Goal: Task Accomplishment & Management: Use online tool/utility

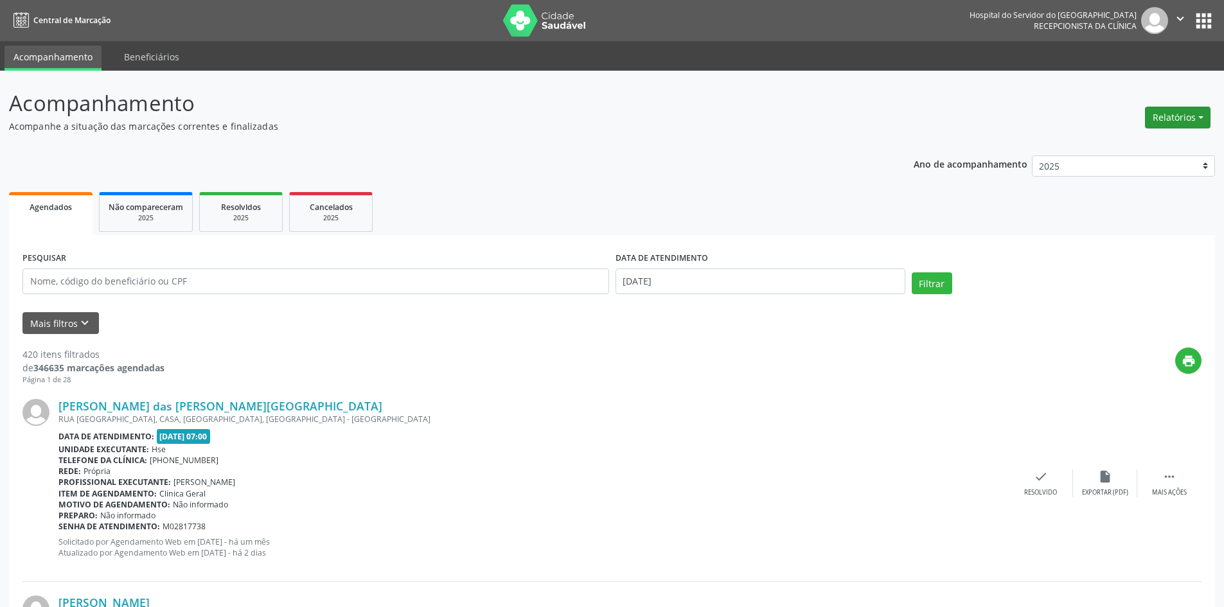
click at [1182, 120] on button "Relatórios" at bounding box center [1178, 118] width 66 height 22
click at [1123, 138] on link "Agendamentos" at bounding box center [1142, 145] width 138 height 18
select select "7"
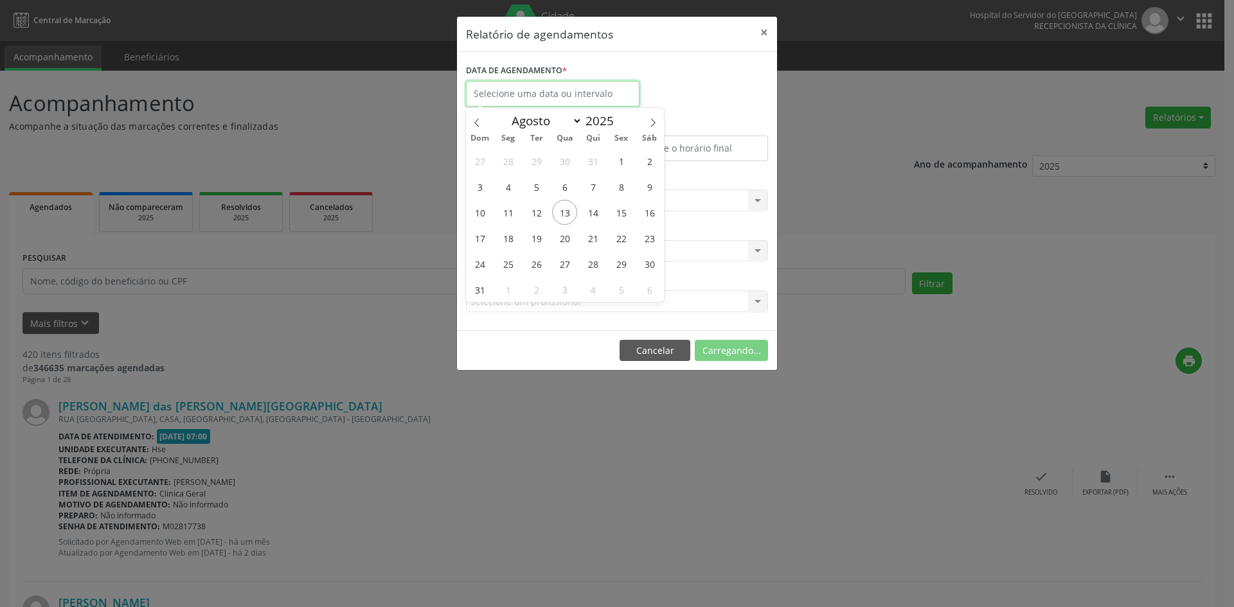
click at [507, 96] on input "text" at bounding box center [552, 94] width 173 height 26
click at [560, 205] on span "13" at bounding box center [564, 212] width 25 height 25
type input "[DATE]"
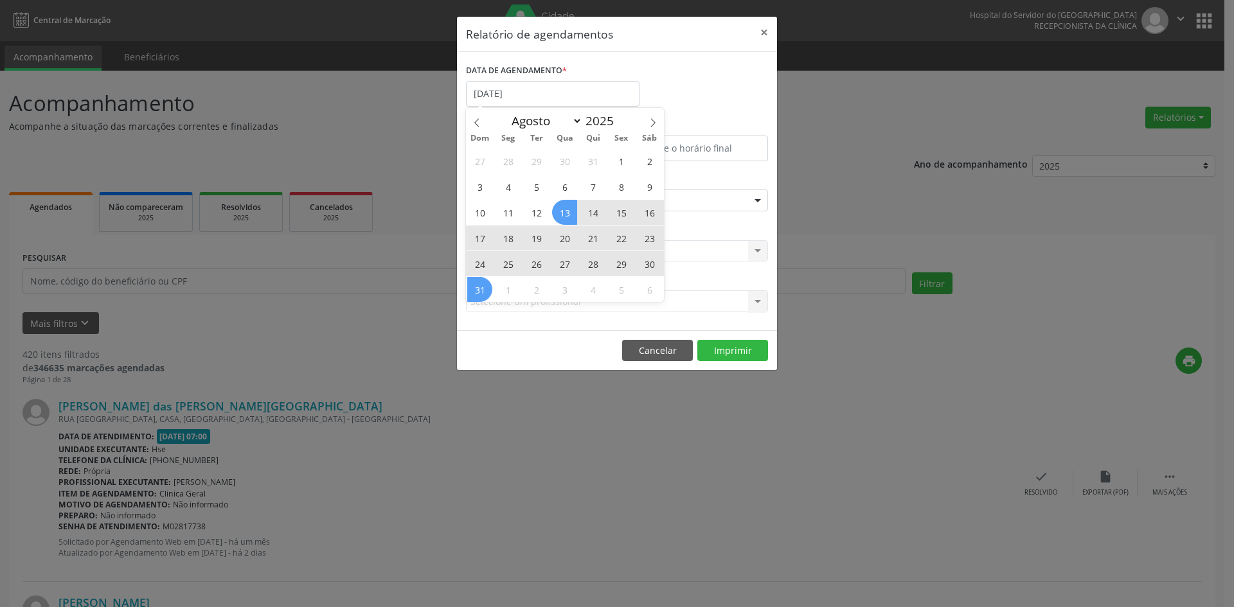
drag, startPoint x: 564, startPoint y: 216, endPoint x: 477, endPoint y: 284, distance: 109.8
click at [477, 284] on div "27 28 29 30 31 1 2 3 4 5 6 7 8 9 10 11 12 13 14 15 16 17 18 19 20 21 22 23 24 2…" at bounding box center [565, 225] width 198 height 154
click at [477, 284] on span "31" at bounding box center [479, 289] width 25 height 25
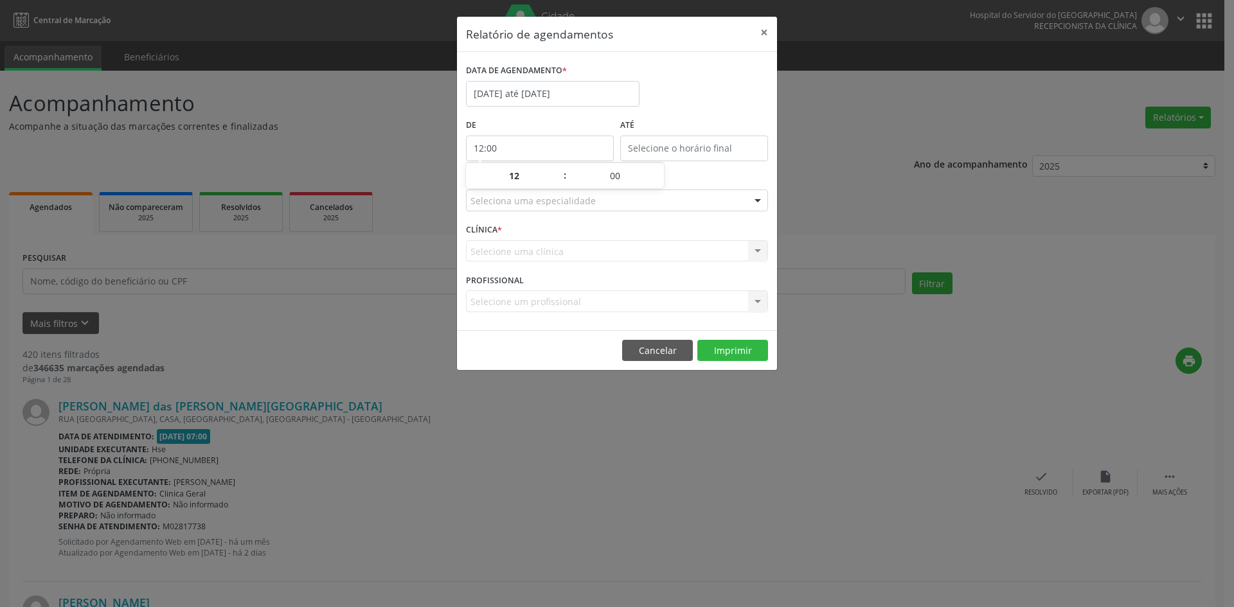
click at [499, 148] on input "12:00" at bounding box center [540, 149] width 148 height 26
click at [555, 181] on span at bounding box center [558, 182] width 9 height 13
type input "11:00"
type input "11"
click at [555, 181] on span at bounding box center [558, 182] width 9 height 13
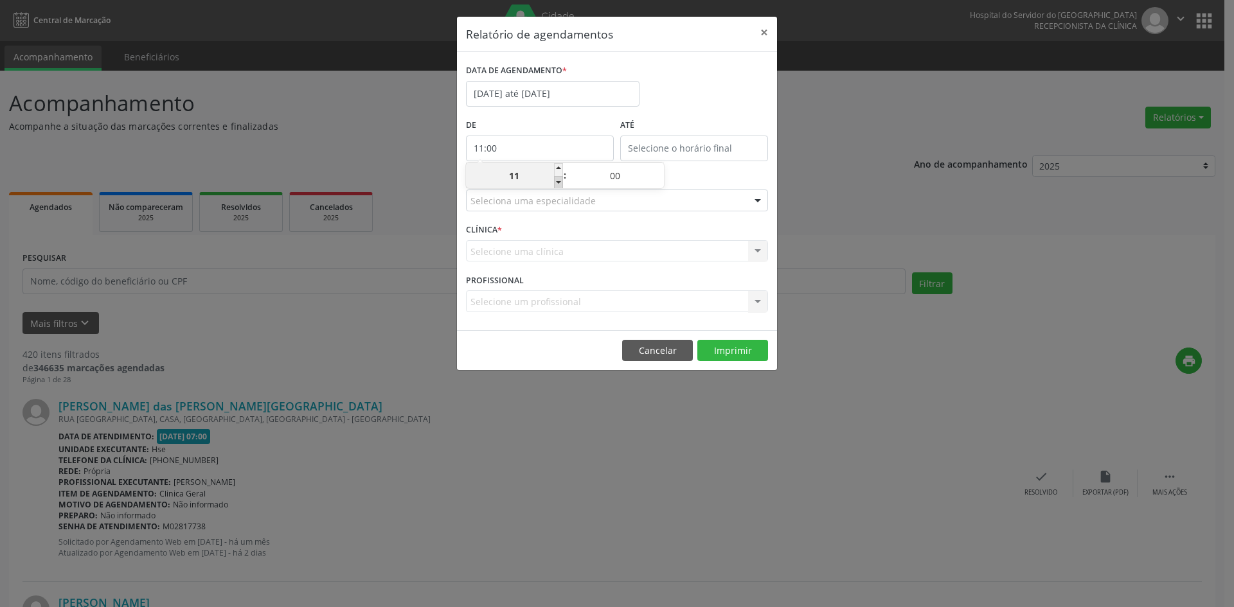
type input "10:00"
type input "10"
click at [555, 181] on span at bounding box center [558, 182] width 9 height 13
type input "09:00"
type input "09"
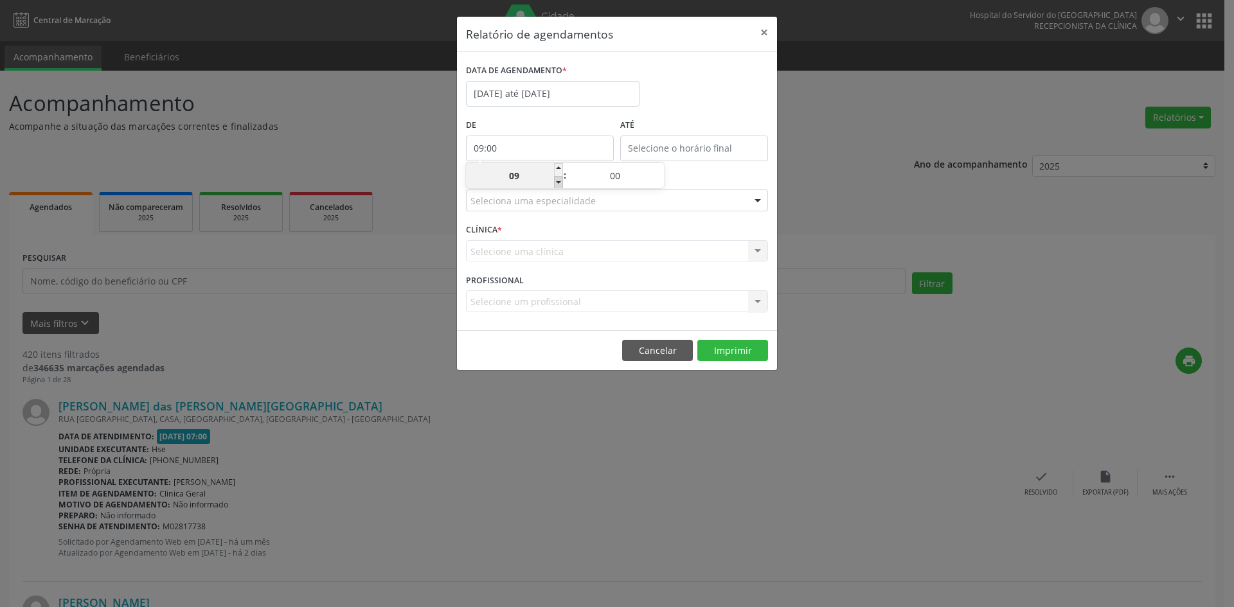
click at [555, 181] on span at bounding box center [558, 182] width 9 height 13
type input "08:00"
type input "08"
click at [555, 181] on span at bounding box center [558, 182] width 9 height 13
type input "07:00"
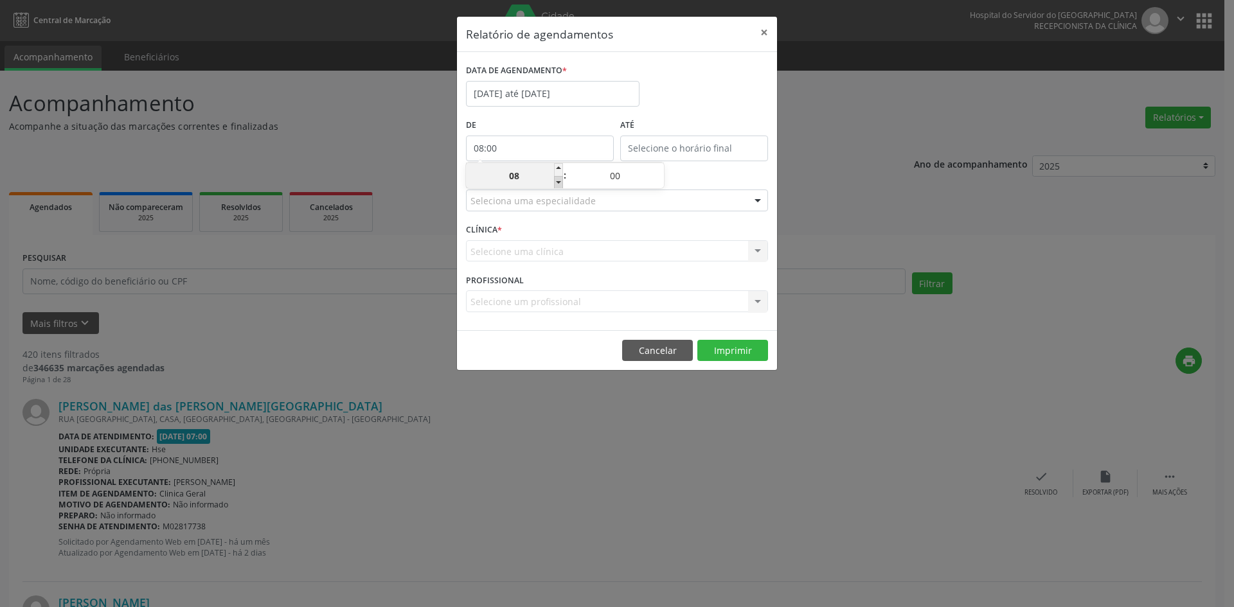
type input "07"
click at [675, 140] on input "12:00" at bounding box center [694, 149] width 148 height 26
click at [715, 168] on span at bounding box center [712, 169] width 9 height 13
type input "13:00"
type input "13"
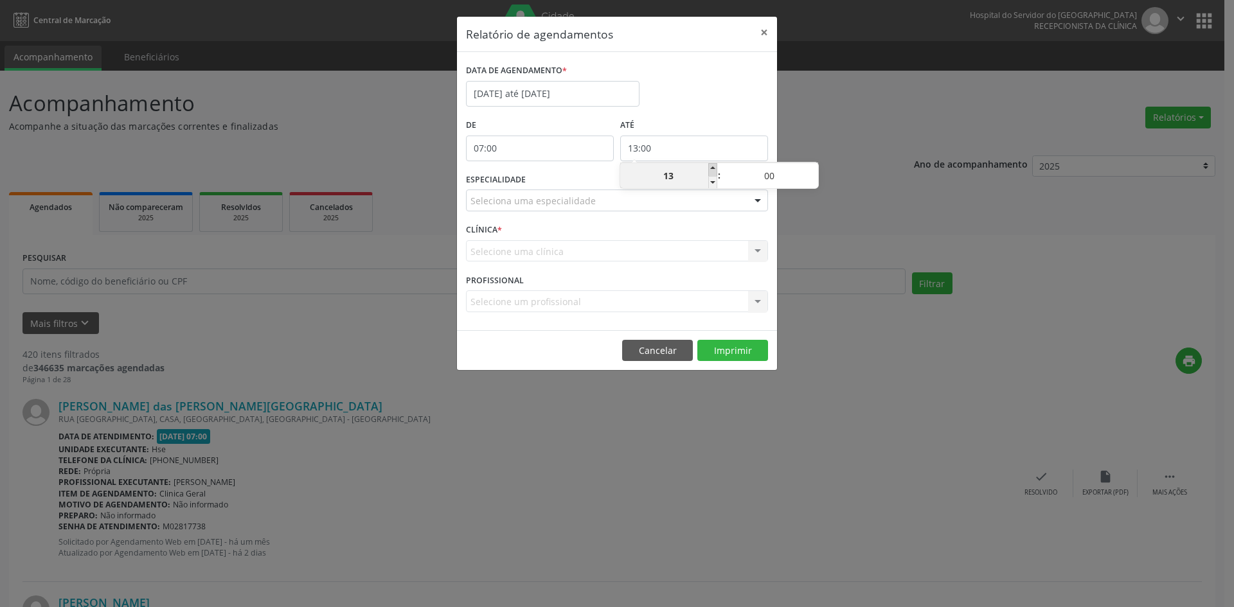
click at [715, 168] on span at bounding box center [712, 169] width 9 height 13
type input "14:00"
type input "14"
click at [715, 168] on span at bounding box center [712, 169] width 9 height 13
type input "15:00"
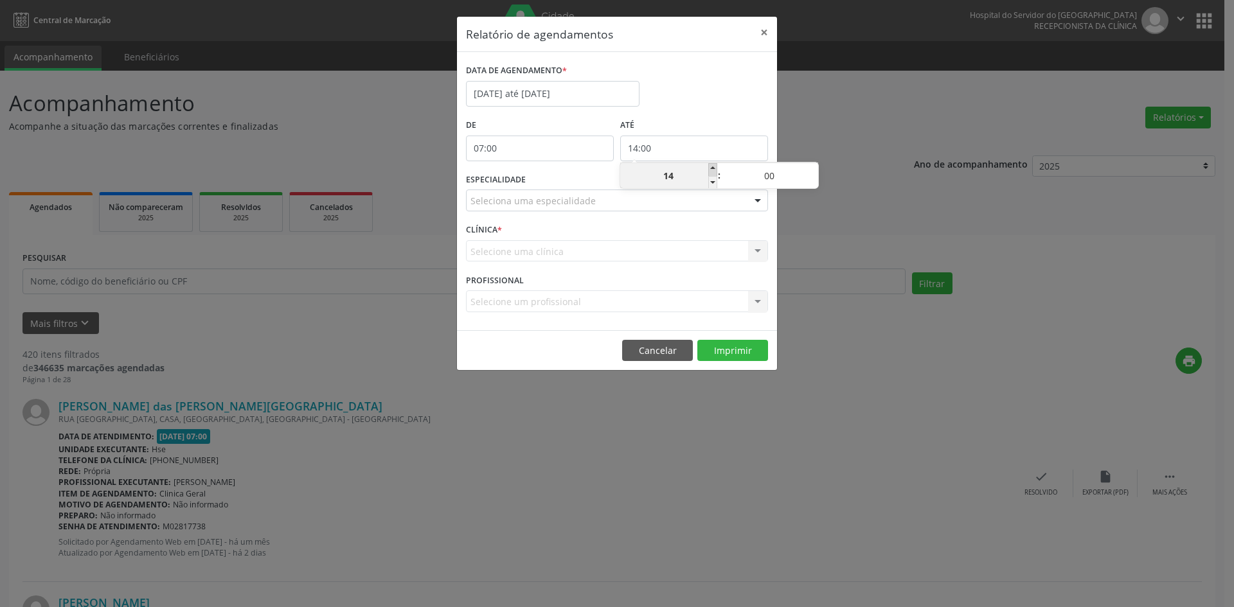
type input "15"
click at [715, 168] on span at bounding box center [712, 169] width 9 height 13
type input "16:00"
type input "16"
click at [715, 168] on span at bounding box center [712, 169] width 9 height 13
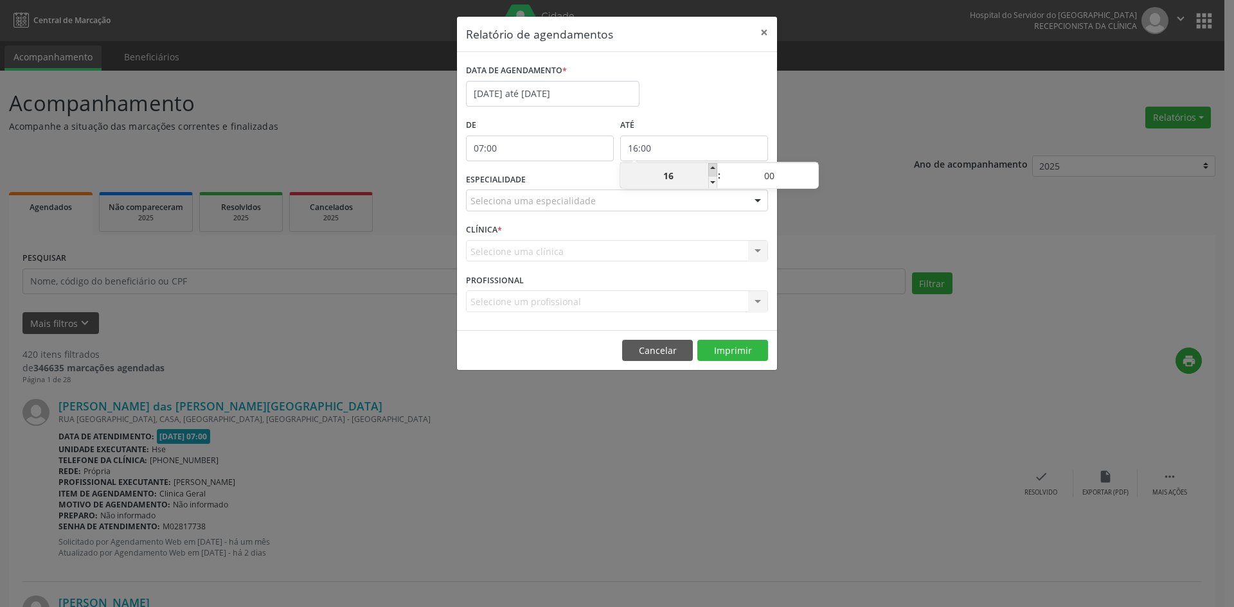
type input "17:00"
type input "17"
click at [715, 168] on span at bounding box center [712, 169] width 9 height 13
type input "18:00"
type input "18"
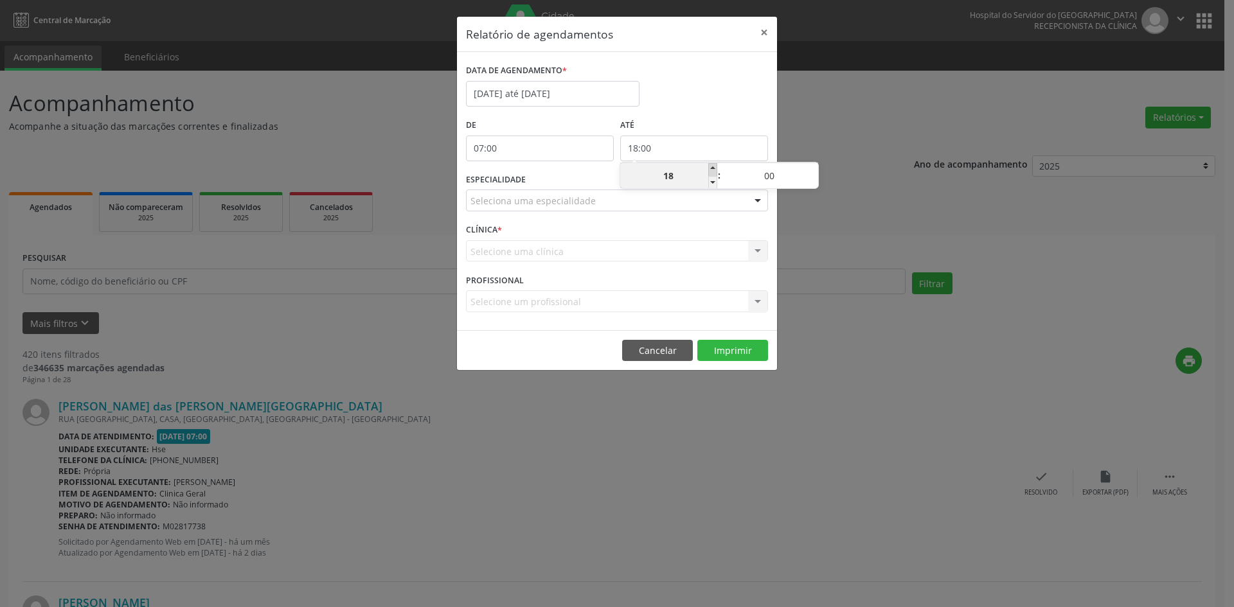
click at [715, 168] on span at bounding box center [712, 169] width 9 height 13
type input "19:00"
type input "19"
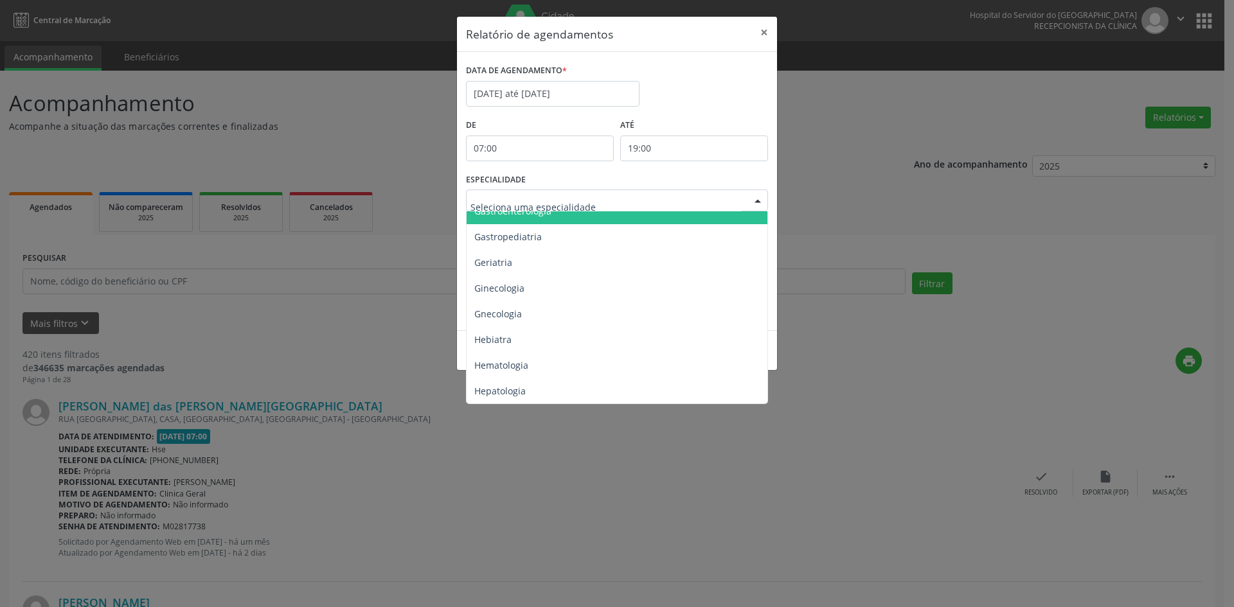
scroll to position [1092, 0]
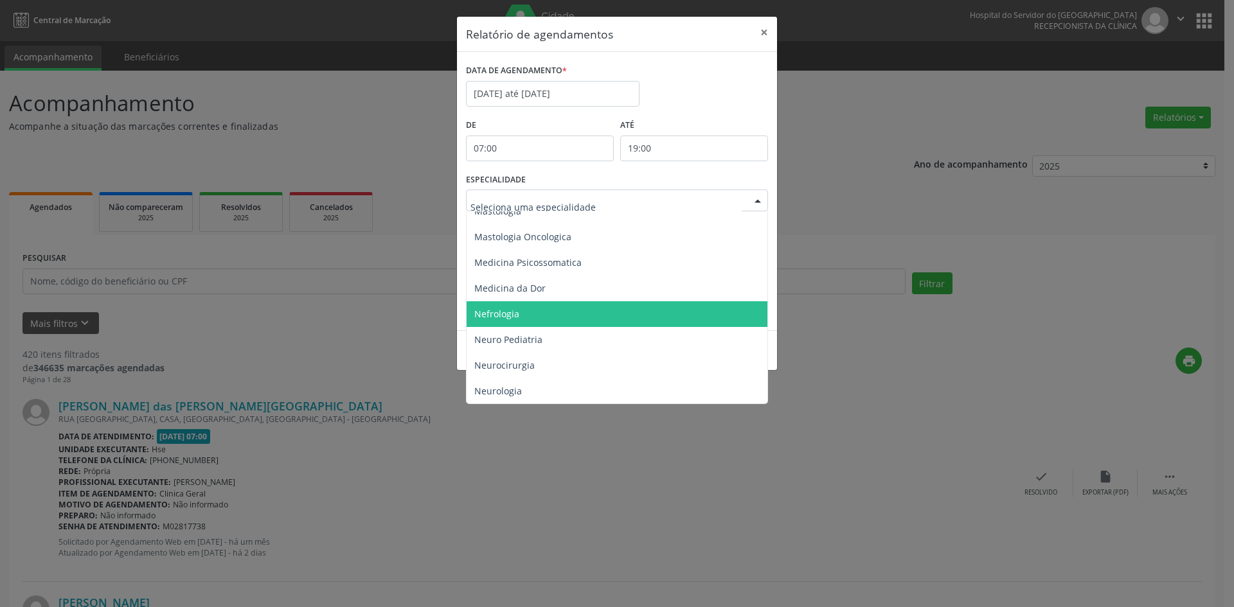
click at [502, 314] on span "Nefrologia" at bounding box center [496, 314] width 45 height 12
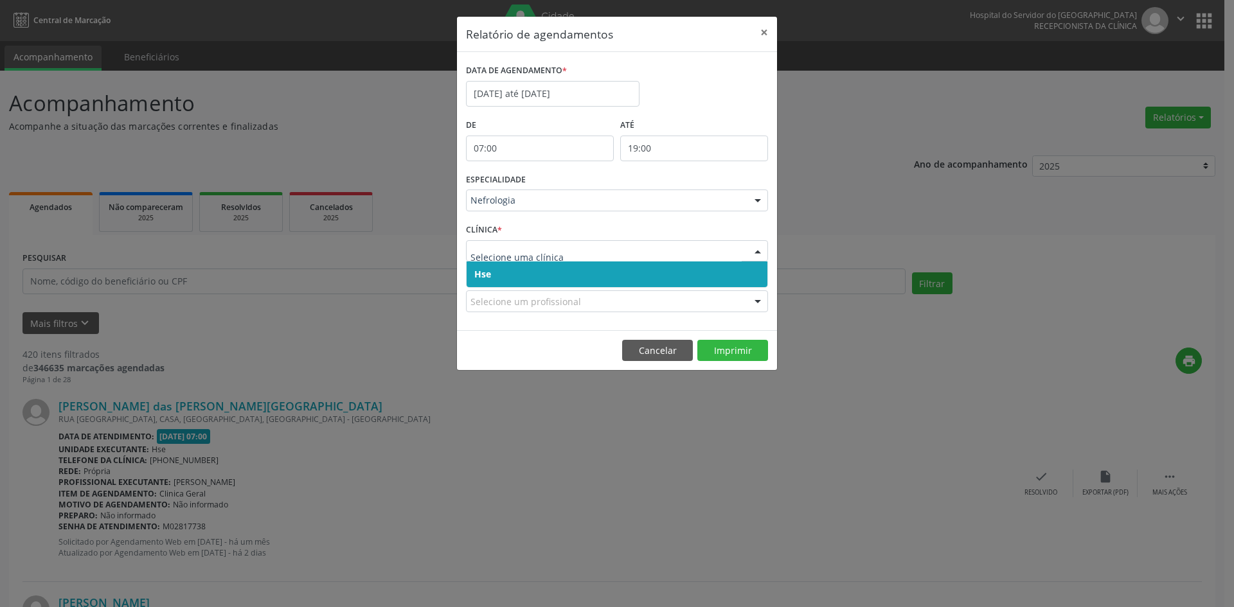
click at [479, 274] on span "Hse" at bounding box center [482, 274] width 17 height 12
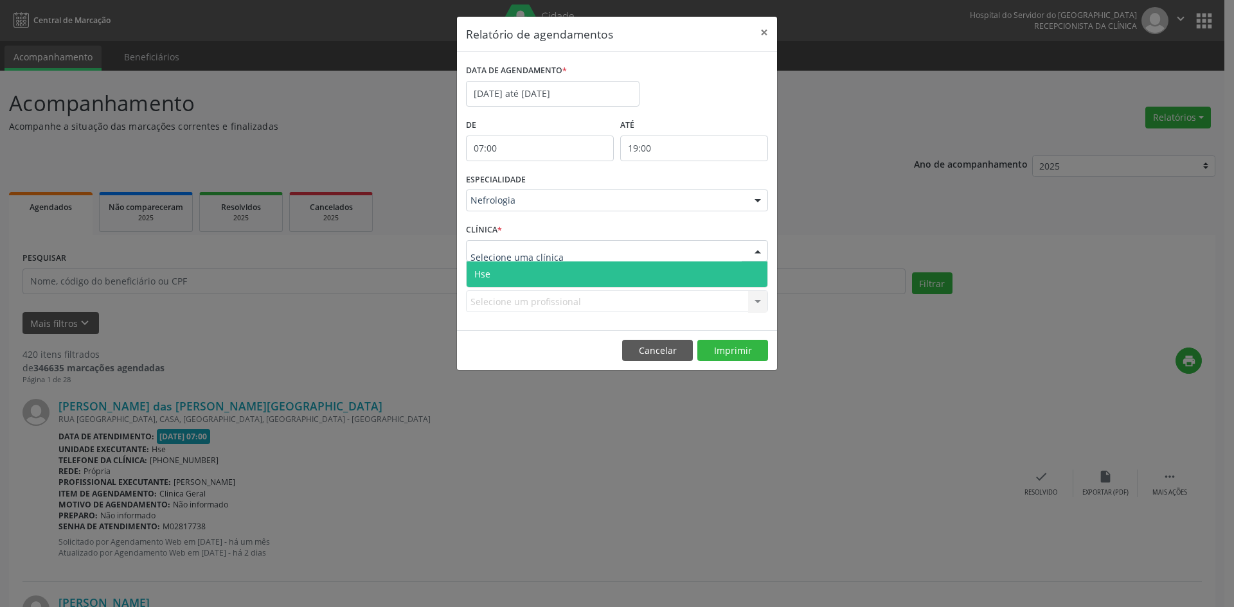
click at [485, 274] on span "Hse" at bounding box center [482, 274] width 16 height 12
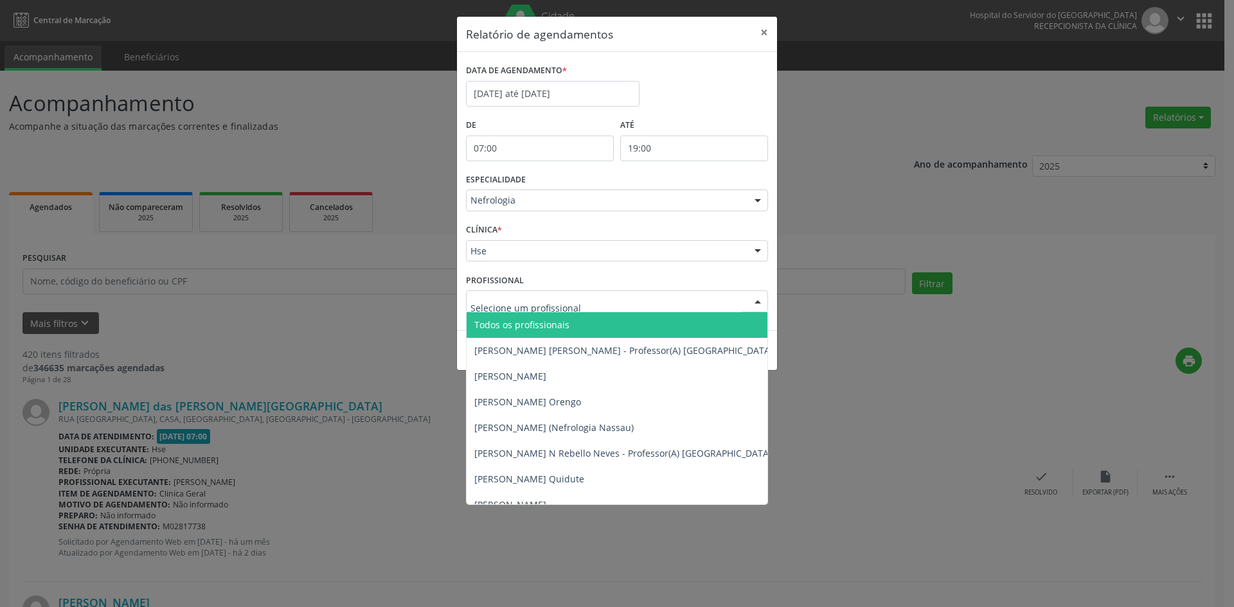
click at [510, 322] on span "Todos os profissionais" at bounding box center [521, 325] width 95 height 12
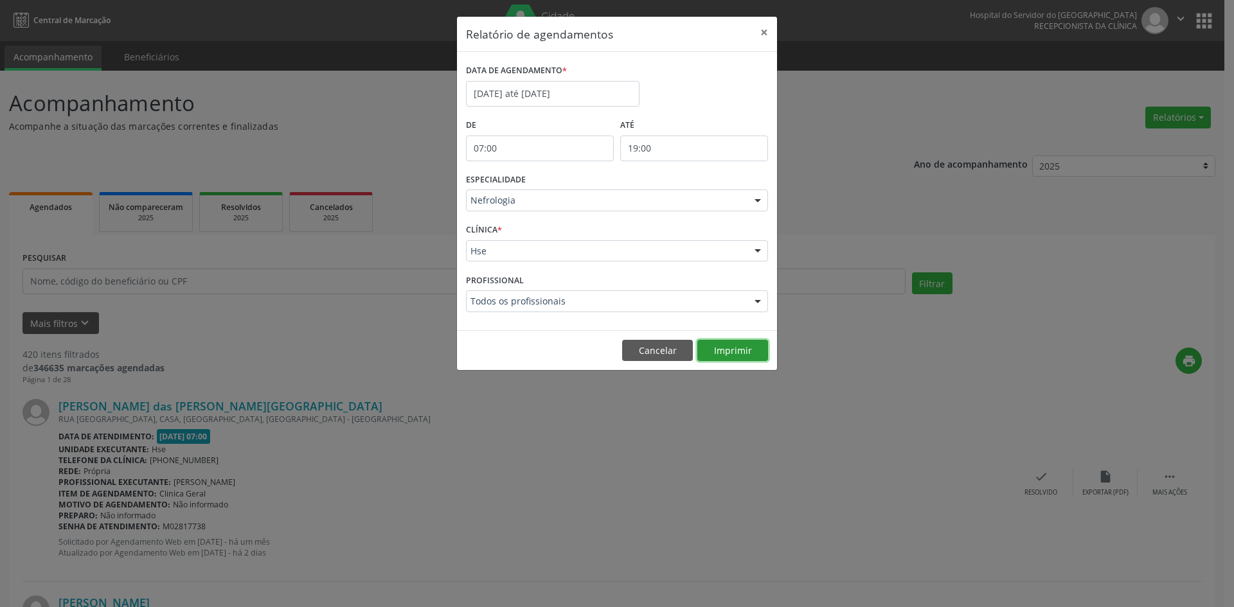
click at [741, 355] on button "Imprimir" at bounding box center [732, 351] width 71 height 22
